Goal: Task Accomplishment & Management: Complete application form

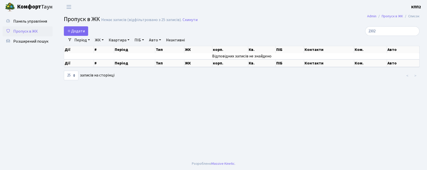
select select "25"
type input "2"
type input "7131"
click at [68, 31] on icon at bounding box center [69, 31] width 4 height 4
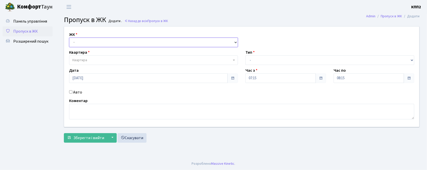
drag, startPoint x: 74, startPoint y: 43, endPoint x: 74, endPoint y: 47, distance: 4.0
click at [74, 43] on select "- КТ, вул. Регенераторна, 4 КТ2, просп. Соборності, 17 КТ3, вул. Березнева, 16 …" at bounding box center [153, 43] width 169 height 10
select select "271"
click at [69, 38] on select "- КТ, вул. Регенераторна, 4 КТ2, просп. Соборності, 17 КТ3, вул. Березнева, 16 …" at bounding box center [153, 43] width 169 height 10
select select
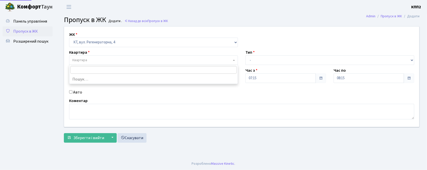
click at [76, 64] on body "Комфорт Таун КПП2 Мій обліковий запис Вийти Панель управління Пропуск в ЖК Розш…" at bounding box center [213, 85] width 427 height 170
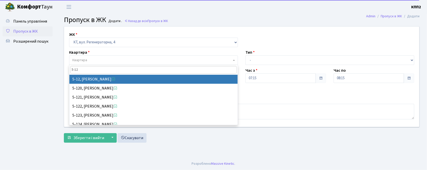
type input "5-12"
select select "2504"
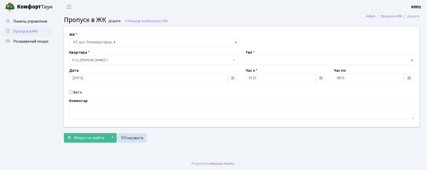
click at [73, 92] on div "Авто" at bounding box center [153, 92] width 176 height 6
click at [71, 93] on input "Авто" at bounding box center [70, 91] width 3 height 3
checkbox input "true"
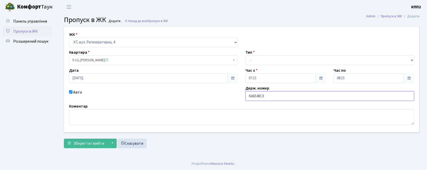
type input "КА6540СХ"
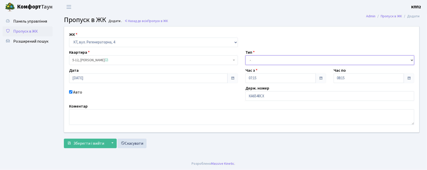
click at [256, 62] on select "- Доставка Таксі Гості Сервіс" at bounding box center [329, 60] width 169 height 10
select select "2"
click at [245, 55] on select "- Доставка Таксі Гості Сервіс" at bounding box center [329, 60] width 169 height 10
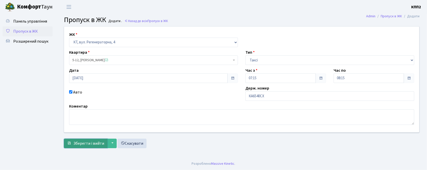
click at [87, 145] on span "Зберегти і вийти" at bounding box center [88, 144] width 31 height 6
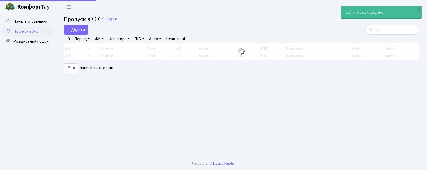
select select "25"
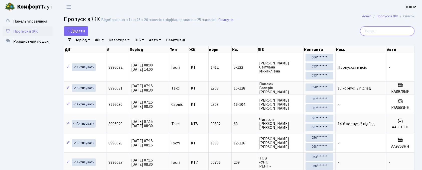
click at [373, 34] on input "search" at bounding box center [387, 31] width 54 height 10
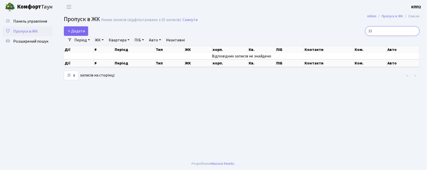
type input "3"
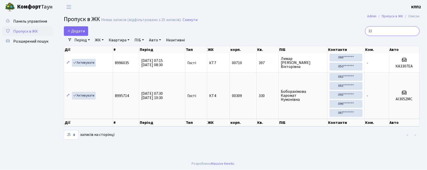
type input "3"
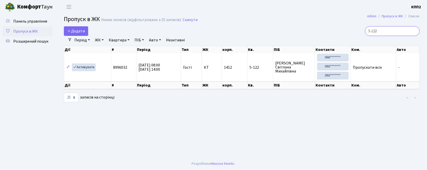
type input "5-122"
click at [399, 30] on input "5-122" at bounding box center [392, 31] width 54 height 10
click at [415, 31] on input "5-122" at bounding box center [392, 31] width 54 height 10
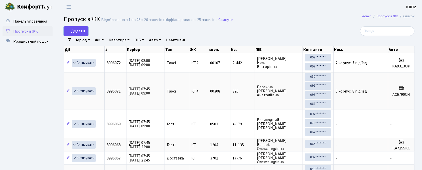
click at [73, 30] on span "Додати" at bounding box center [76, 31] width 18 height 6
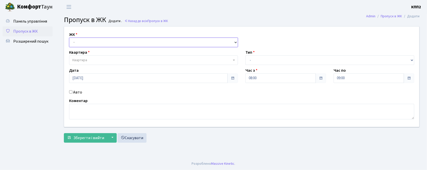
click at [81, 44] on select "- КТ, вул. Регенераторна, 4 КТ2, просп. Соборності, 17 КТ3, вул. Березнева, 16 …" at bounding box center [153, 43] width 169 height 10
select select "271"
click at [69, 38] on select "- КТ, вул. Регенераторна, 4 КТ2, просп. Соборності, 17 КТ3, вул. Березнева, 16 …" at bounding box center [153, 43] width 169 height 10
select select
click at [77, 58] on span "Квартира" at bounding box center [79, 60] width 15 height 5
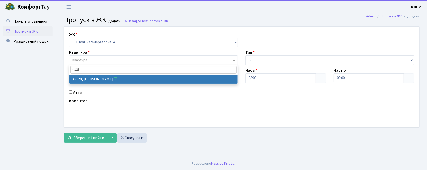
type input "4-128"
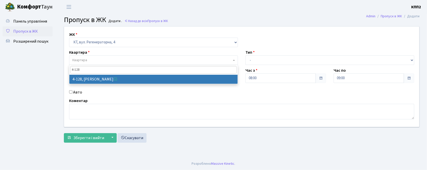
drag, startPoint x: 119, startPoint y: 79, endPoint x: 107, endPoint y: 84, distance: 12.9
select select "1129"
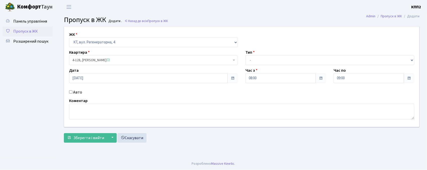
click at [69, 93] on div "Авто" at bounding box center [153, 92] width 176 height 6
click at [71, 92] on input "Авто" at bounding box center [70, 91] width 3 height 3
checkbox input "true"
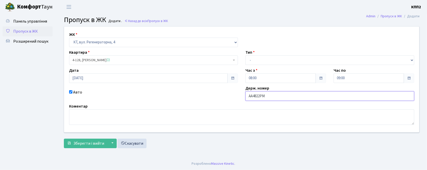
type input "АА4822РМ"
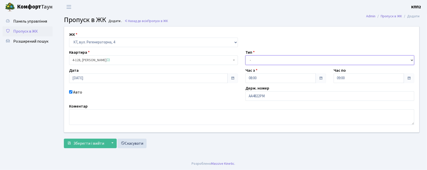
click at [251, 58] on select "- Доставка Таксі Гості Сервіс" at bounding box center [329, 60] width 169 height 10
select select "1"
click at [245, 55] on select "- Доставка Таксі Гості Сервіс" at bounding box center [329, 60] width 169 height 10
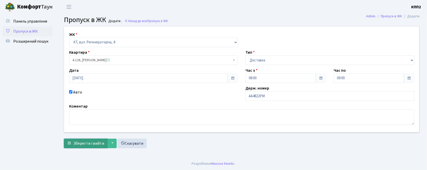
click at [92, 143] on span "Зберегти і вийти" at bounding box center [88, 144] width 31 height 6
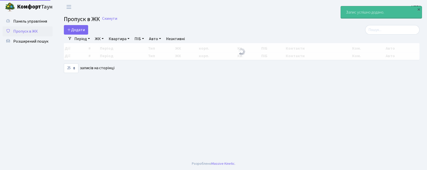
select select "25"
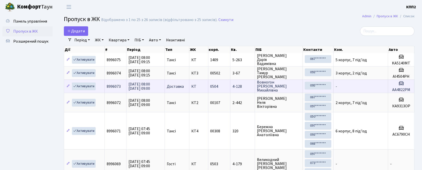
click at [396, 85] on h3 at bounding box center [401, 83] width 22 height 7
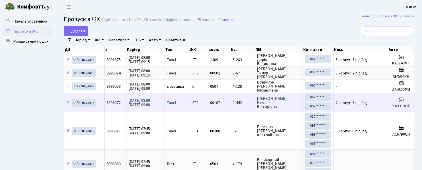
click at [402, 102] on icon at bounding box center [401, 99] width 6 height 6
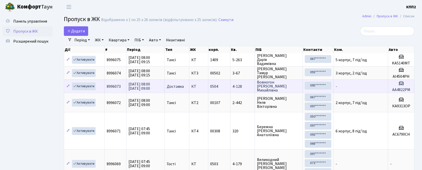
click at [244, 81] on td "4-128" at bounding box center [242, 85] width 25 height 13
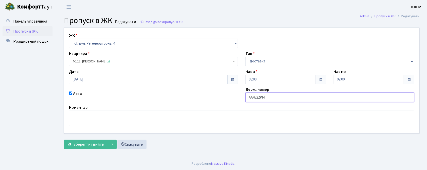
click at [261, 96] on input "АА4822РМ" at bounding box center [329, 97] width 169 height 10
type input "АА2842РМ"
click at [97, 145] on span "Зберегти і вийти" at bounding box center [88, 145] width 31 height 6
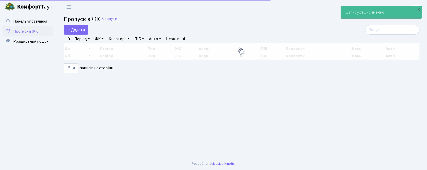
select select "25"
